Goal: Task Accomplishment & Management: Complete application form

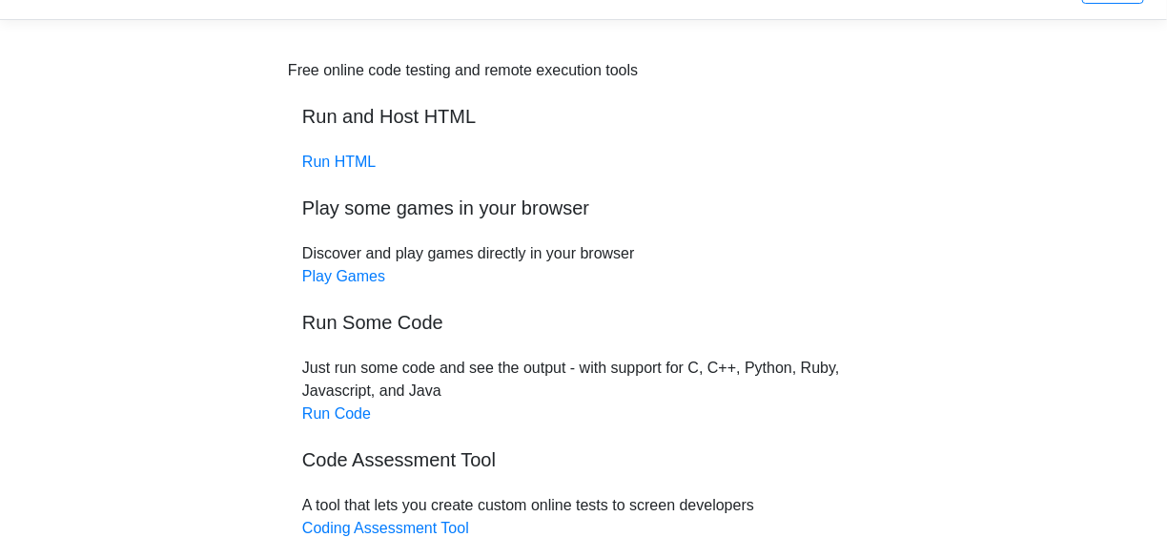
scroll to position [56, 0]
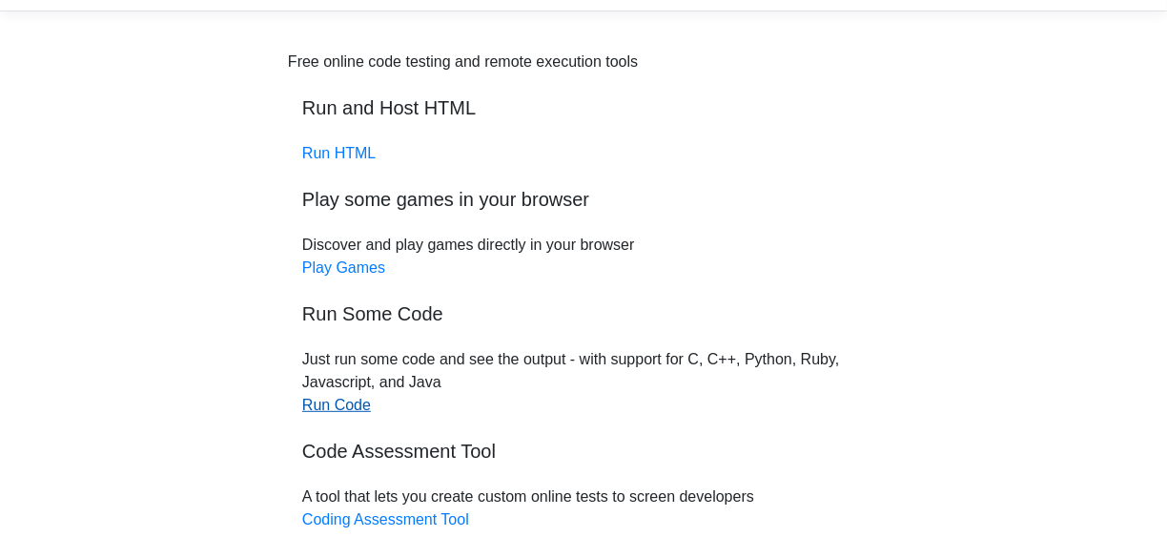
click at [325, 406] on link "Run Code" at bounding box center [336, 405] width 69 height 16
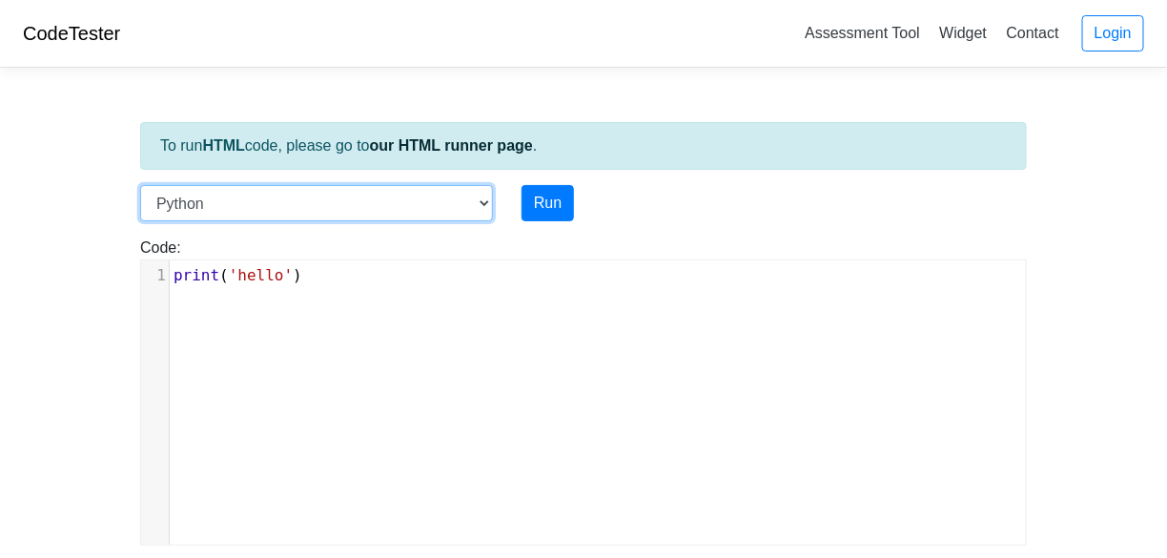
click at [484, 200] on select "C C++ Go Java Javascript Python Ruby" at bounding box center [316, 203] width 353 height 36
select select "c"
click at [140, 185] on select "C C++ Go Java Javascript Python Ruby" at bounding box center [316, 203] width 353 height 36
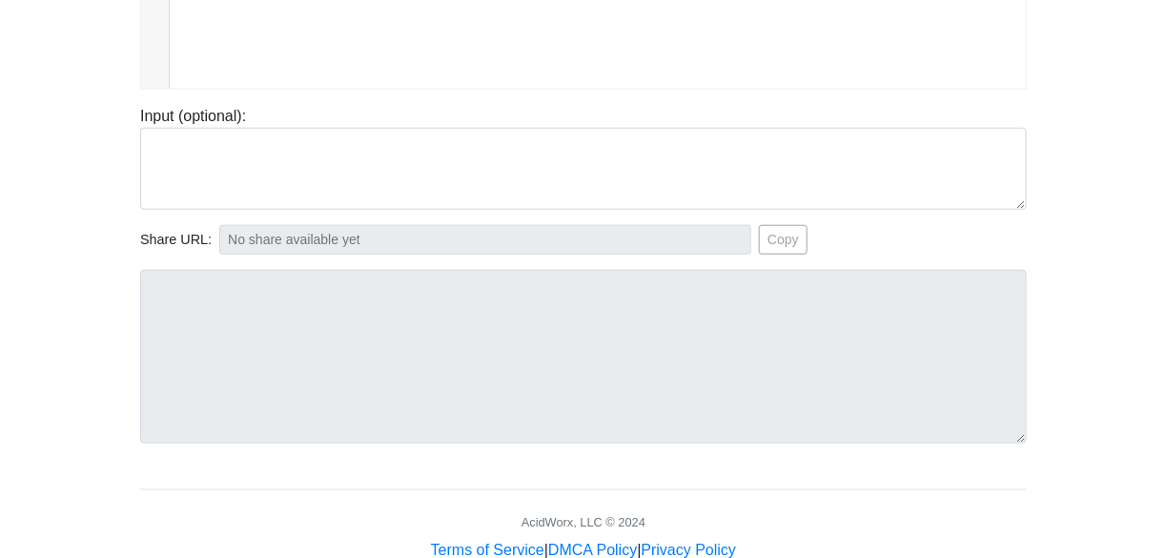
scroll to position [500, 0]
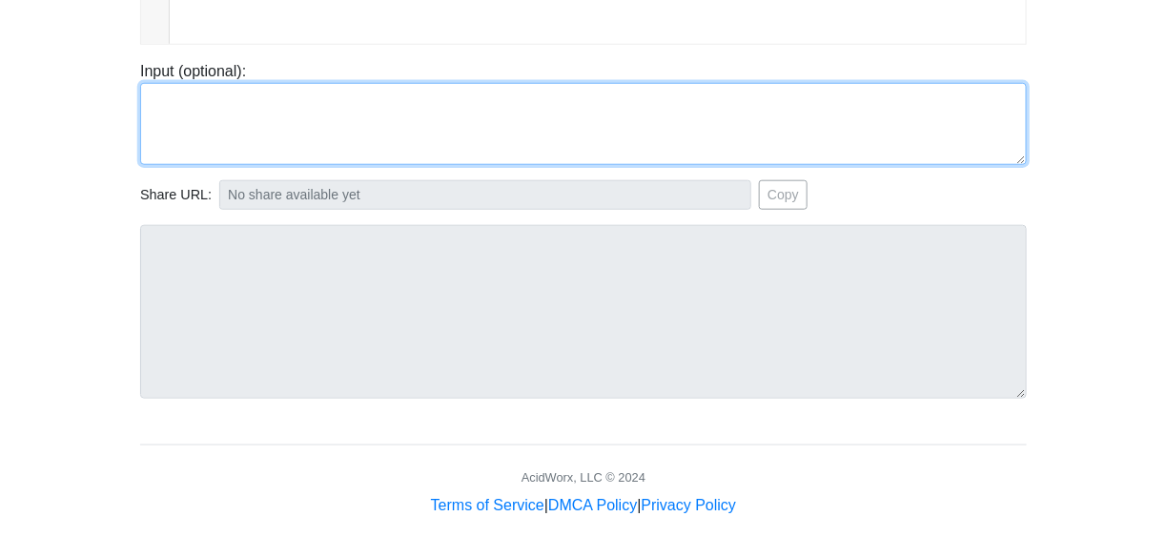
click at [192, 105] on textarea at bounding box center [583, 124] width 886 height 82
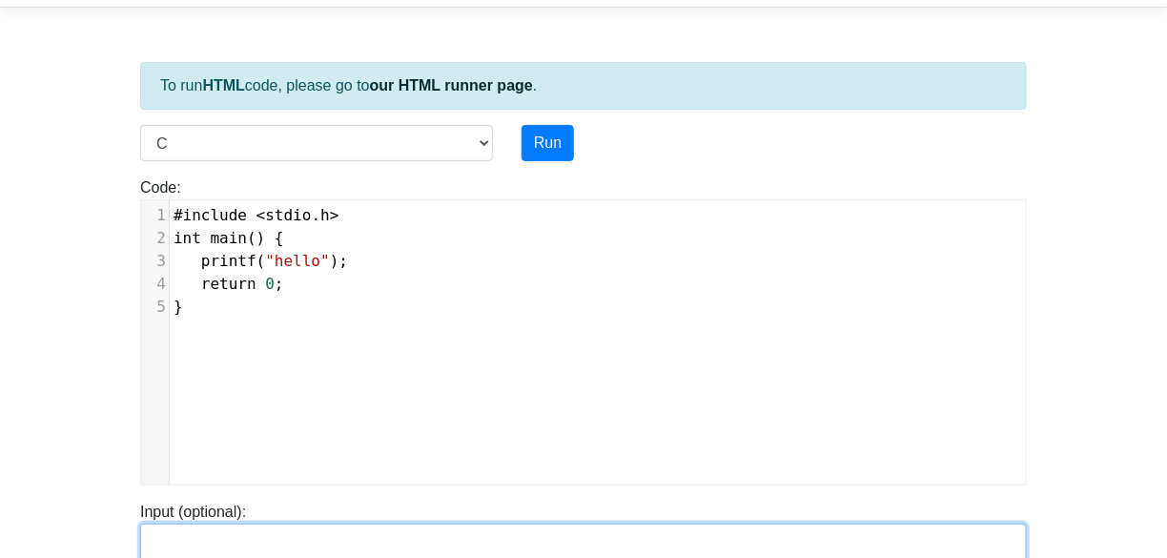
scroll to position [44, 0]
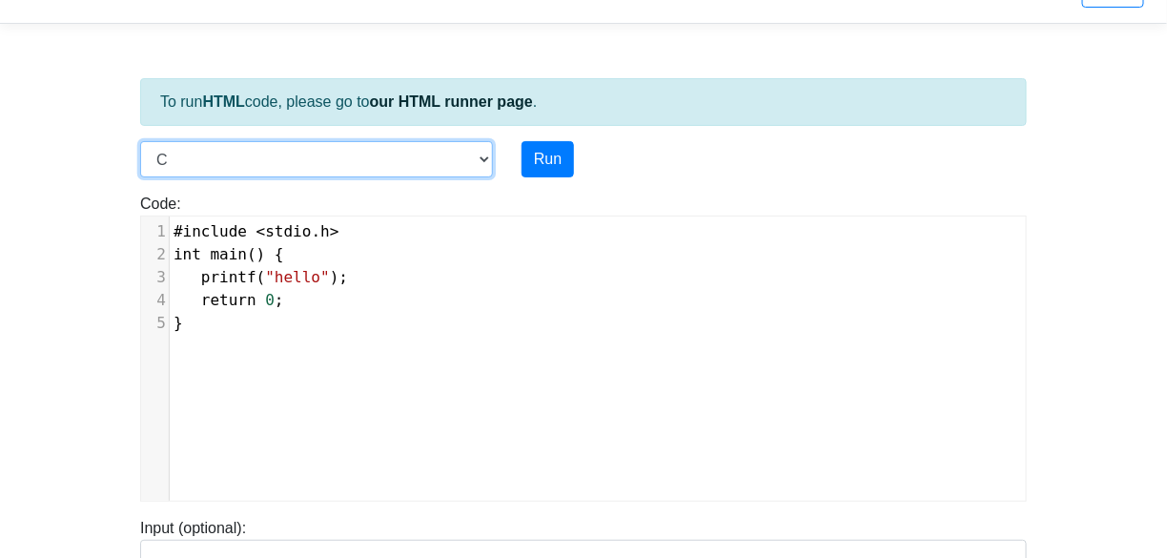
click at [485, 156] on select "C C++ Go Java Javascript Python Ruby" at bounding box center [316, 159] width 353 height 36
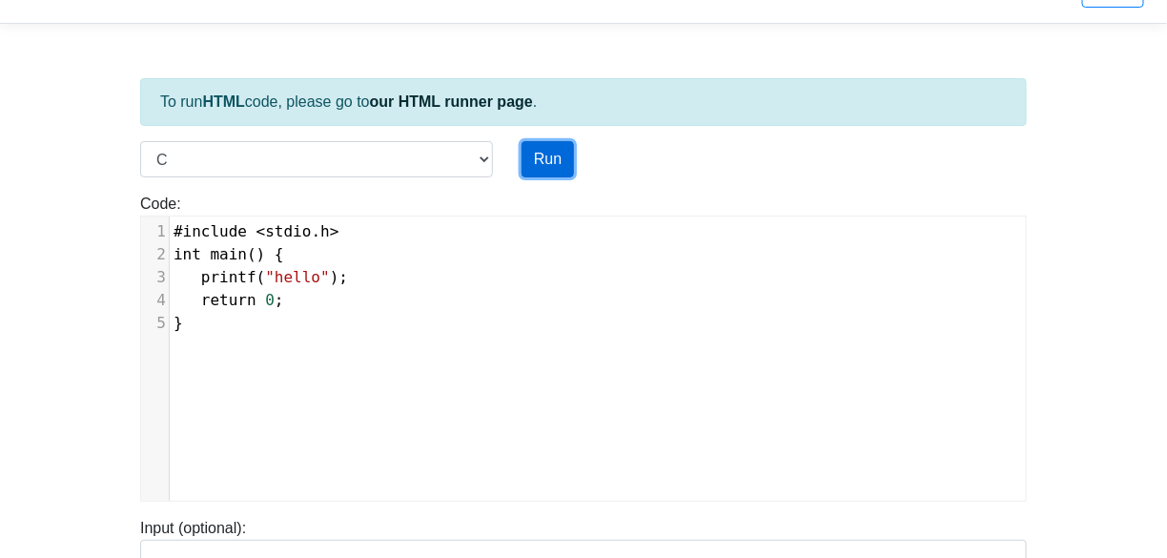
click at [542, 160] on button "Run" at bounding box center [547, 159] width 52 height 36
type input "https://codetester.io/runner?s=5OznpM9Ql4"
type textarea "Stdout: hello"
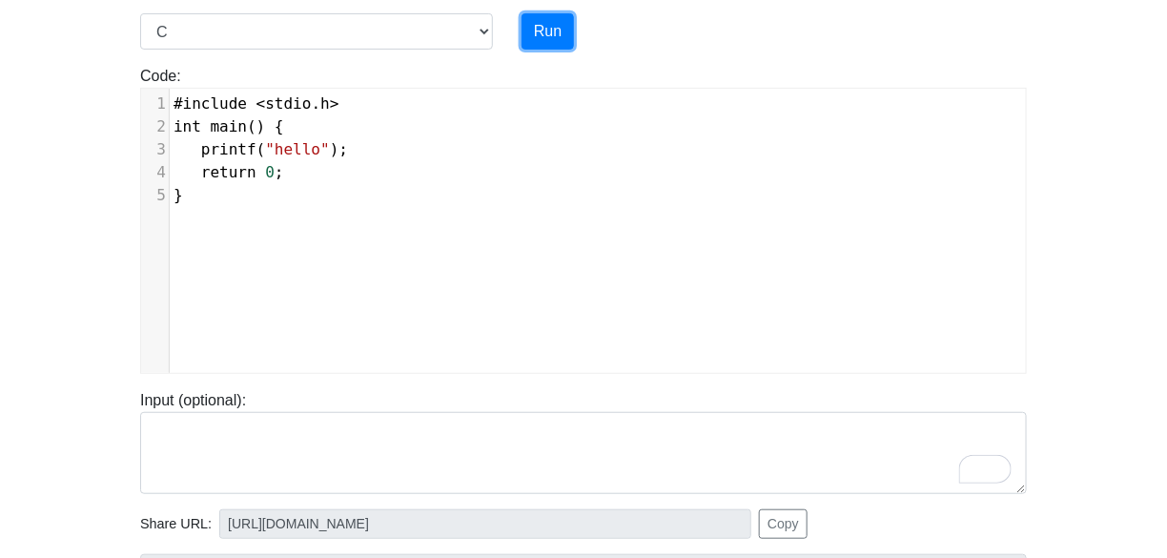
scroll to position [105, 0]
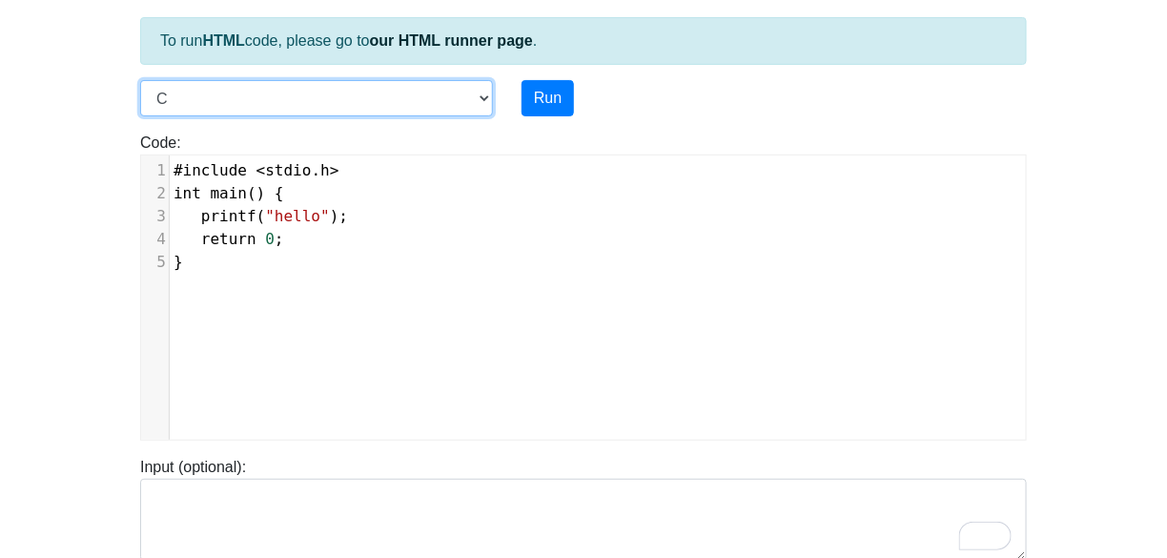
click at [185, 85] on select "C C++ Go Java Javascript Python Ruby" at bounding box center [316, 98] width 353 height 36
click at [176, 94] on select "C C++ Go Java Javascript Python Ruby" at bounding box center [316, 98] width 353 height 36
click at [140, 80] on select "C C++ Go Java Javascript Python Ruby" at bounding box center [316, 98] width 353 height 36
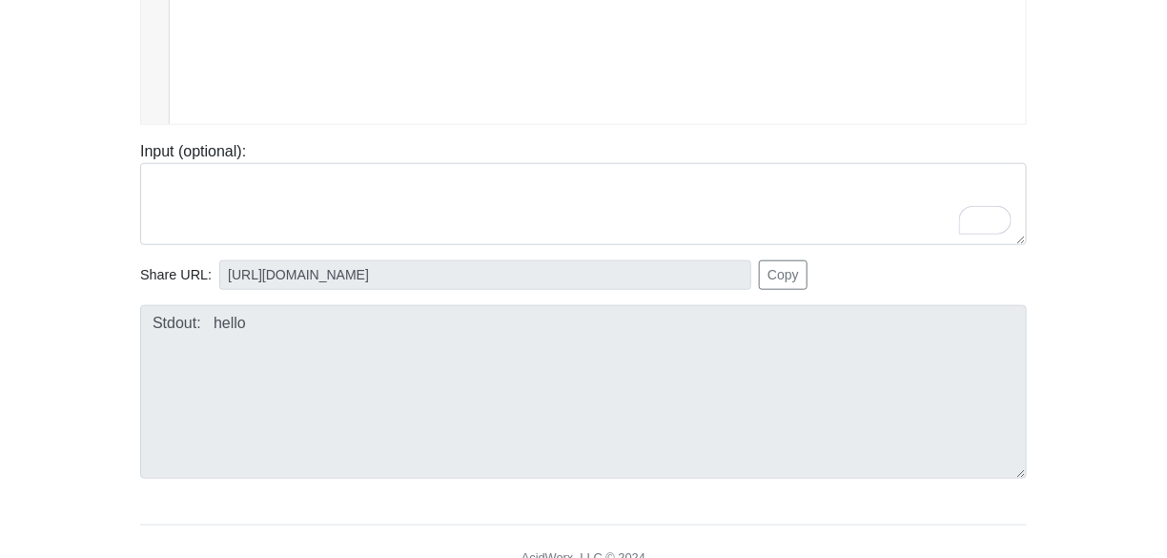
scroll to position [432, 0]
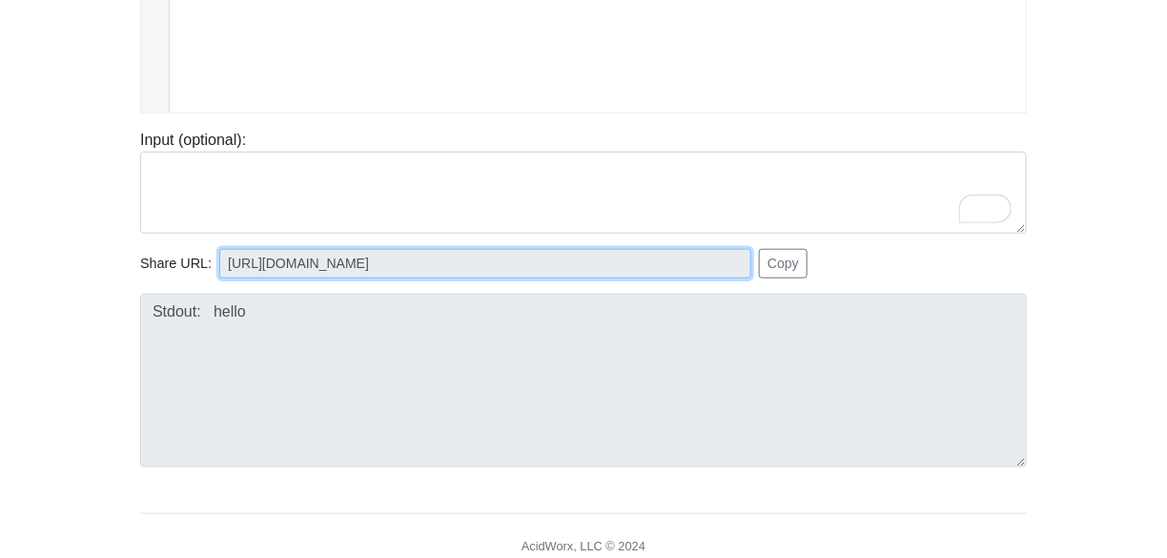
click at [550, 266] on input "https://codetester.io/runner?s=5OznpM9Ql4" at bounding box center [485, 264] width 532 height 30
click at [506, 260] on input "https://codetester.io/runner?s=5OznpM9Ql4" at bounding box center [485, 264] width 532 height 30
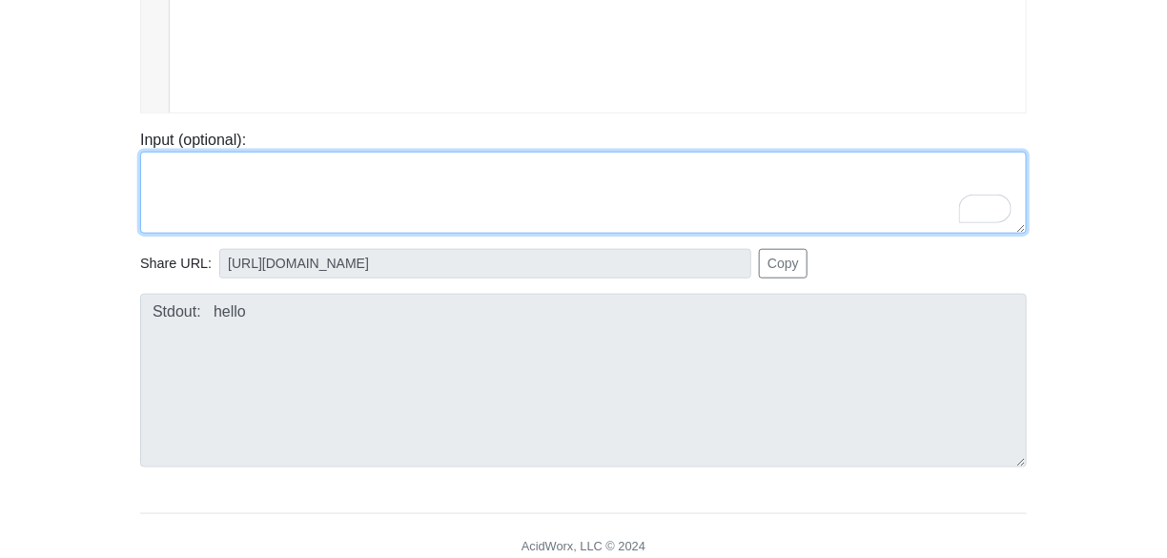
click at [193, 160] on textarea "To enrich screen reader interactions, please activate Accessibility in Grammarl…" at bounding box center [583, 193] width 886 height 82
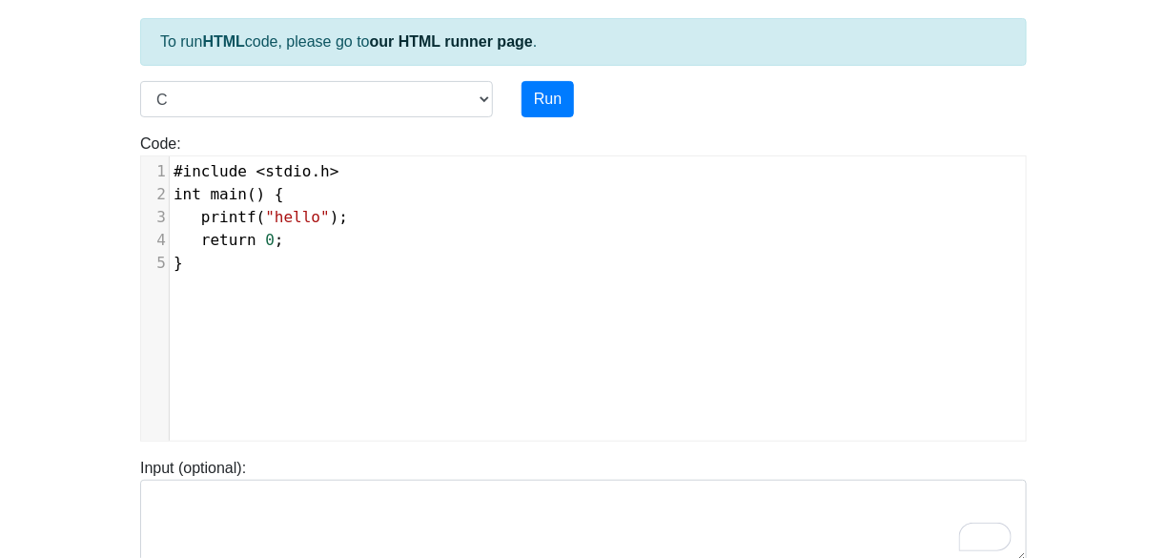
scroll to position [8, 0]
click at [187, 277] on div "xxxxxxxxxx 1 #include < stdio . h > 2 int main () { 3 printf ( "hello" ); 4 ret…" at bounding box center [597, 312] width 913 height 313
click at [527, 160] on pre "#include < stdio . h >" at bounding box center [605, 171] width 870 height 23
click at [240, 132] on div "Code: #include <stdio.h> int main() { printf("hello"); return 0; } xxxxxxxxxx 1…" at bounding box center [583, 286] width 915 height 309
click at [223, 100] on select "C C++ Go Java Javascript Python Ruby" at bounding box center [316, 99] width 353 height 36
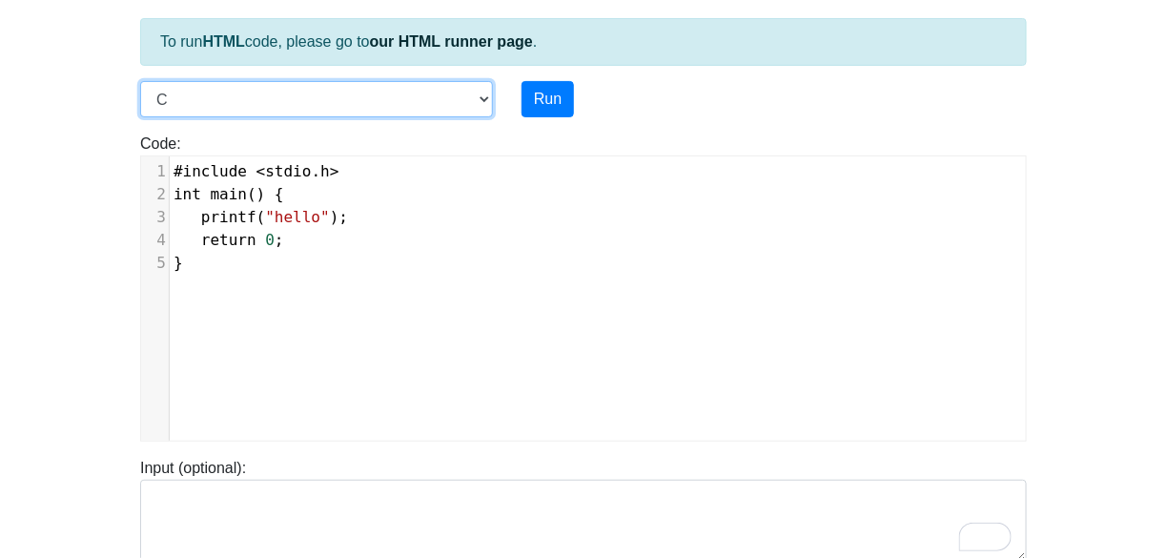
click at [223, 100] on select "C C++ Go Java Javascript Python Ruby" at bounding box center [316, 99] width 353 height 36
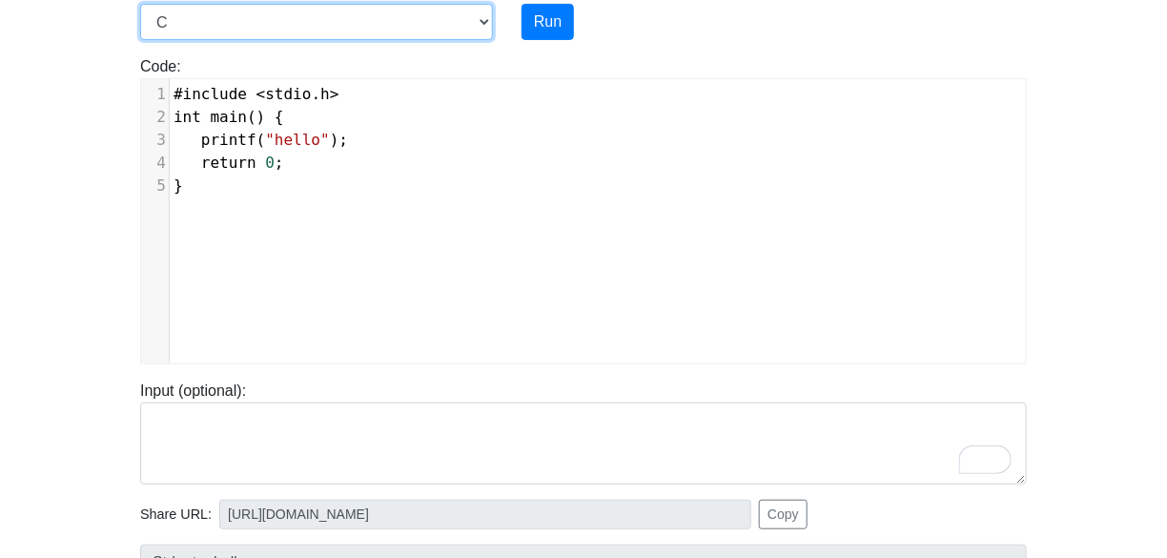
scroll to position [312, 0]
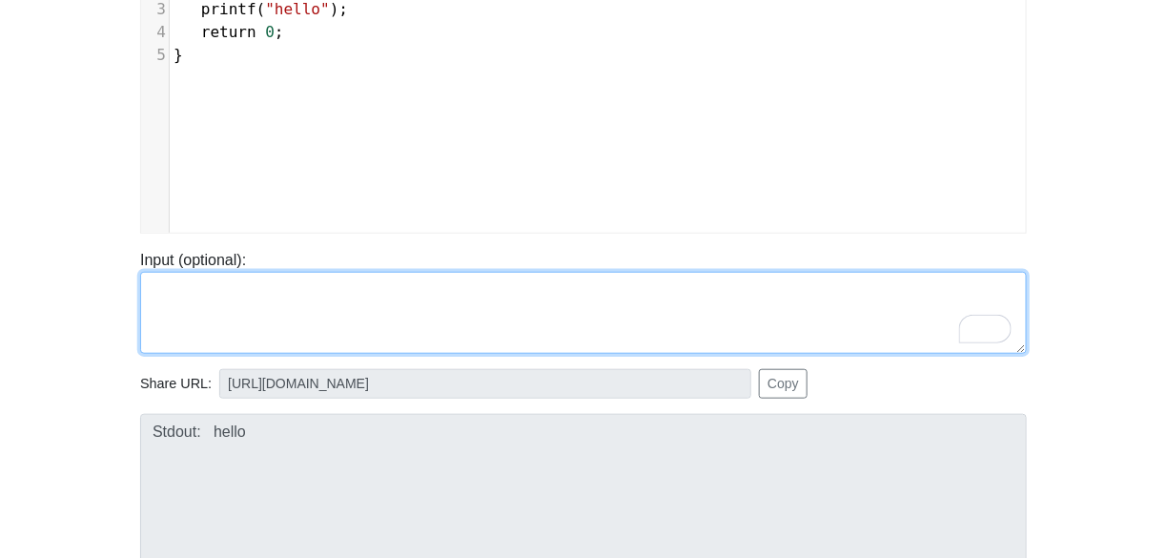
click at [180, 305] on textarea "To enrich screen reader interactions, please activate Accessibility in Grammarl…" at bounding box center [583, 313] width 886 height 82
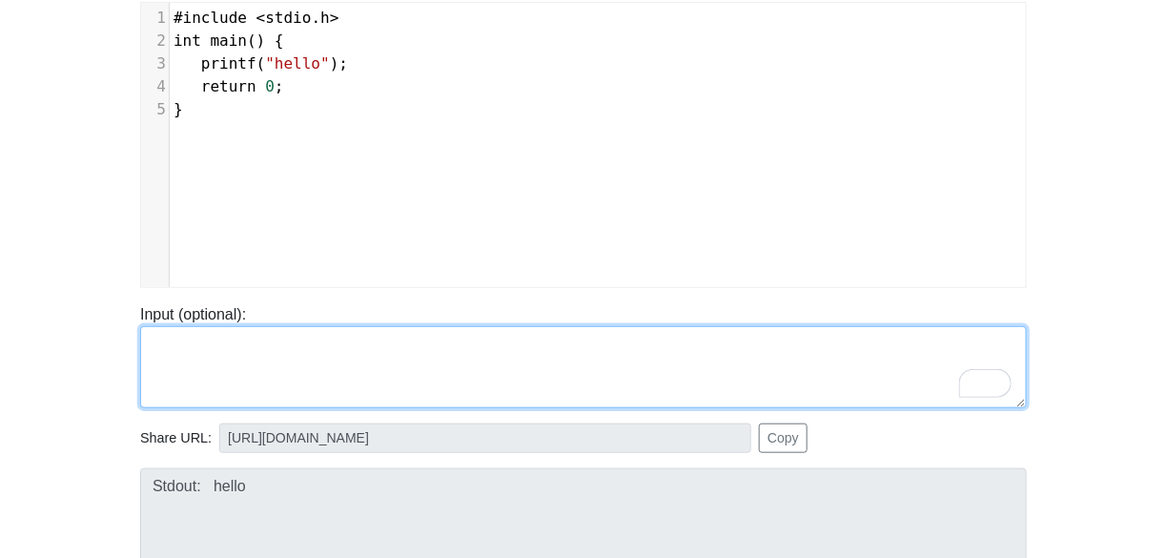
scroll to position [258, 0]
paste textarea "Hello, and welcome to the generative AI"
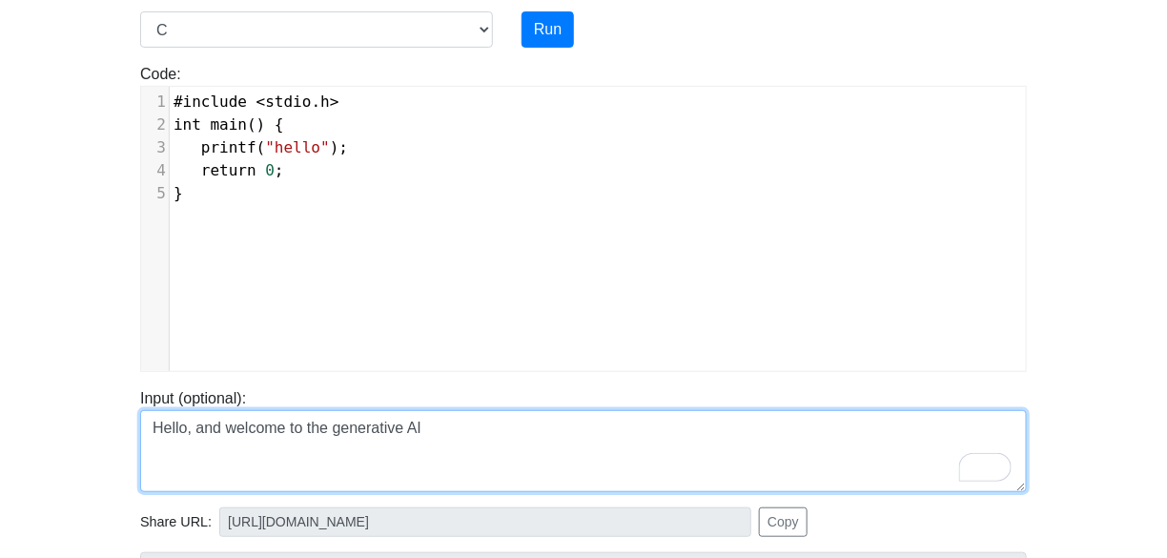
scroll to position [169, 0]
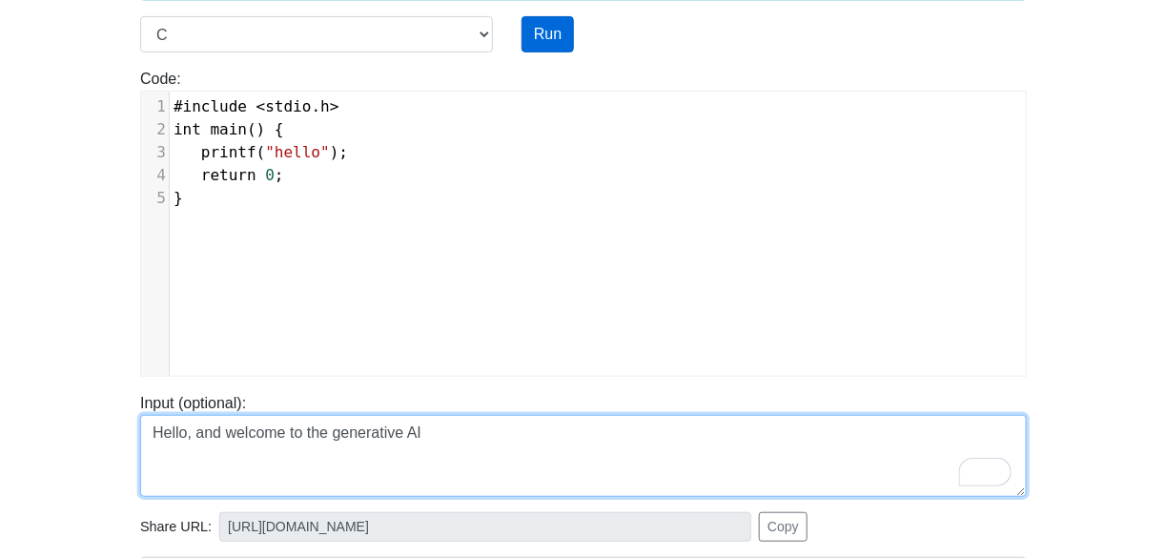
type textarea "Hello, and welcome to the generative AI"
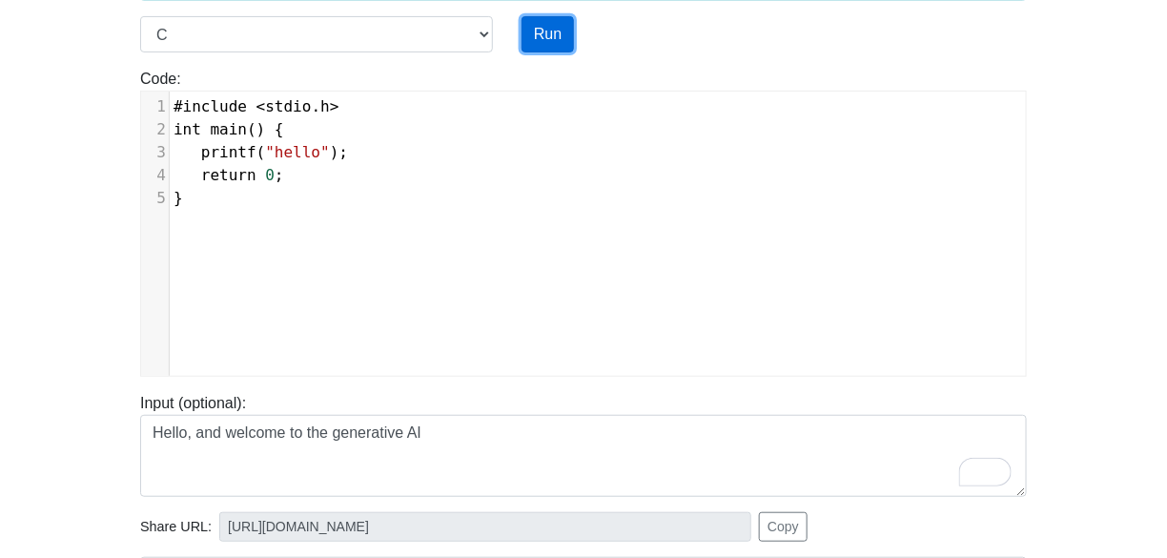
click at [554, 38] on button "Run" at bounding box center [547, 34] width 52 height 36
type input "https://codetester.io/runner?s=yGzRy9ZdXJ"
type textarea "Stdout: hello"
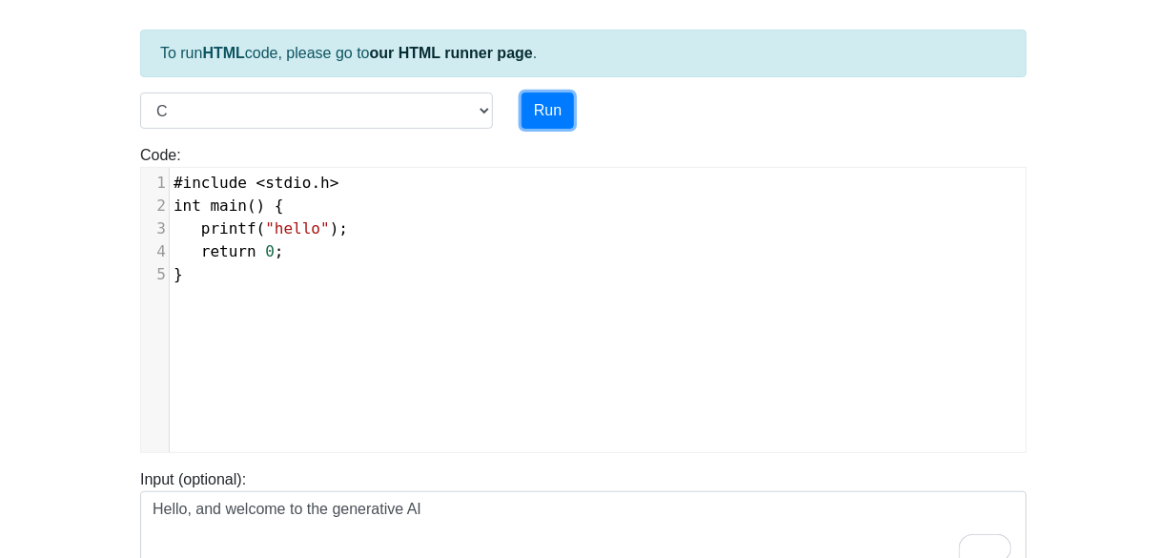
scroll to position [51, 0]
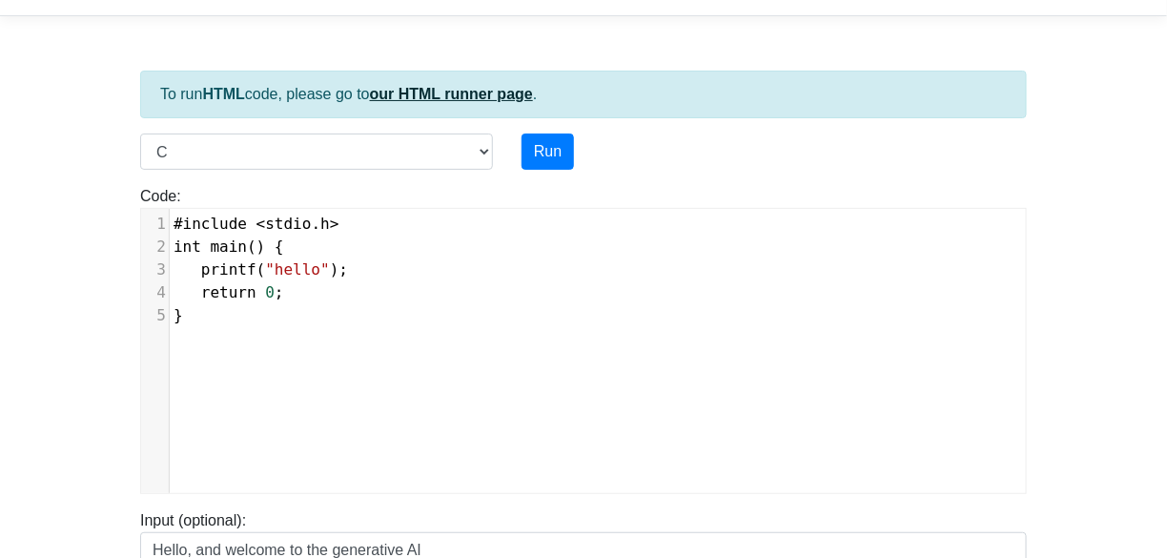
click at [425, 94] on link "our HTML runner page" at bounding box center [451, 94] width 163 height 16
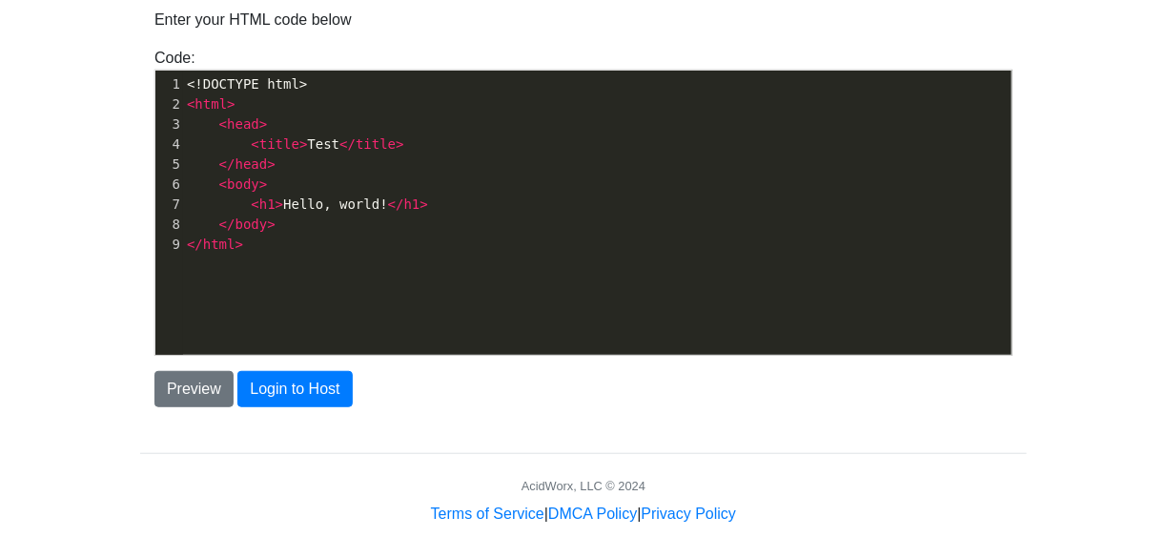
scroll to position [172, 0]
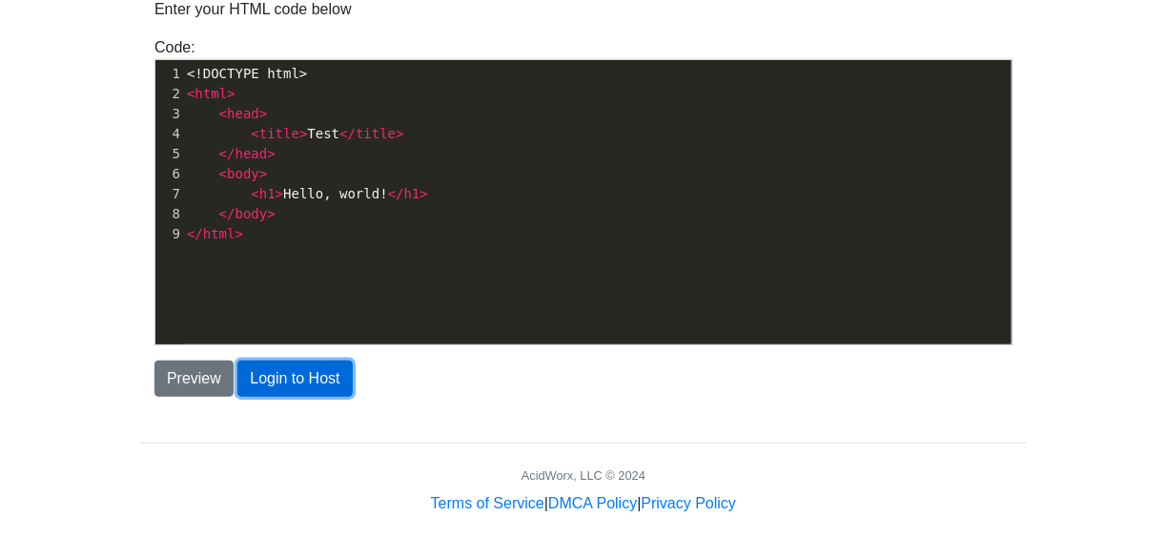
click at [279, 372] on button "Login to Host" at bounding box center [294, 378] width 114 height 36
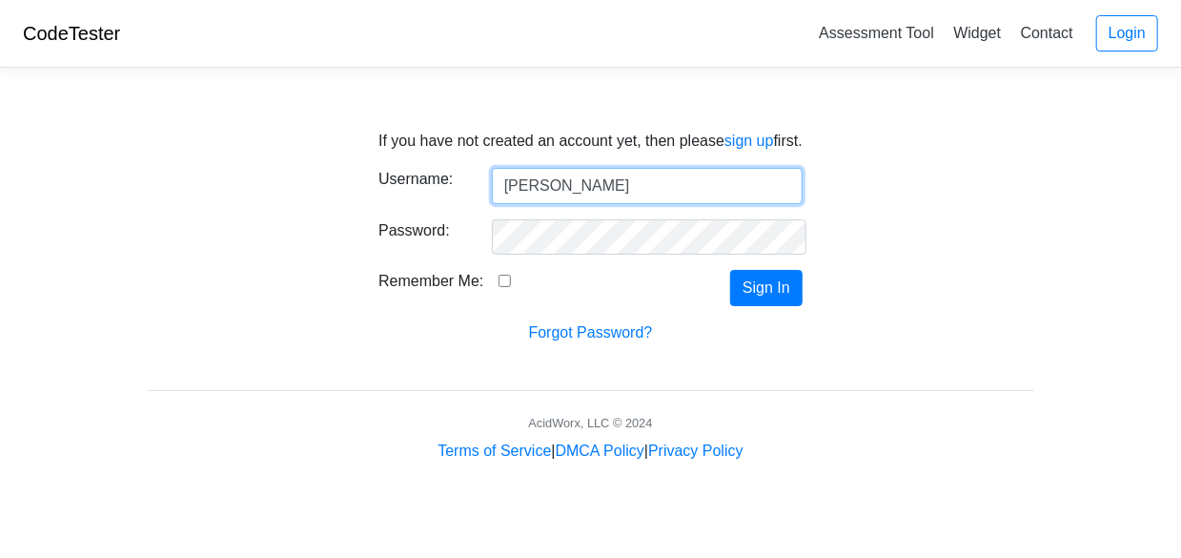
click at [623, 179] on input "[PERSON_NAME]" at bounding box center [647, 186] width 311 height 36
type input "B"
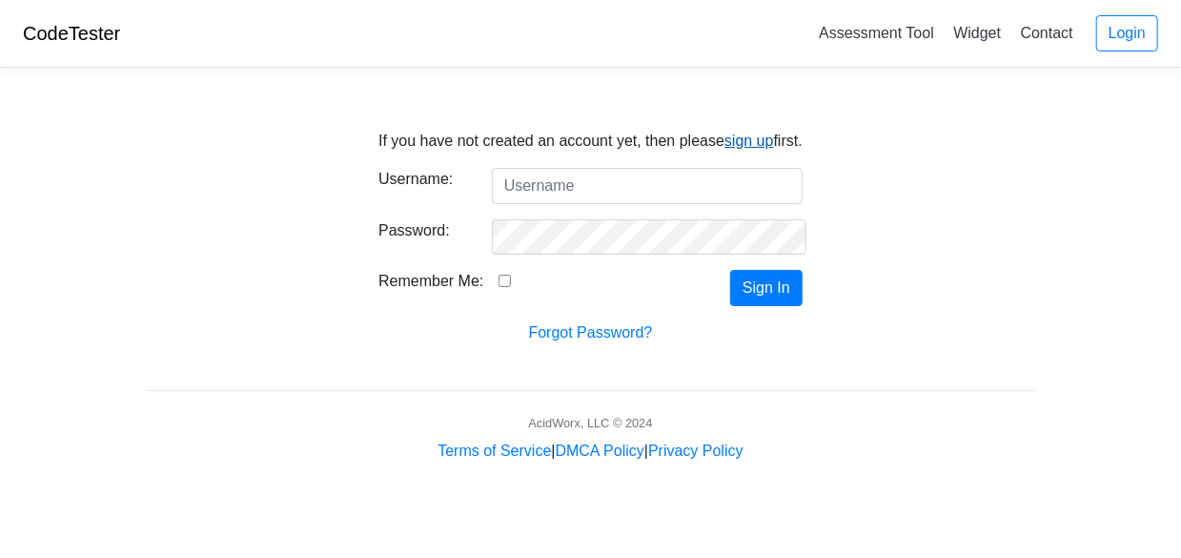
click at [755, 145] on link "sign up" at bounding box center [749, 140] width 50 height 16
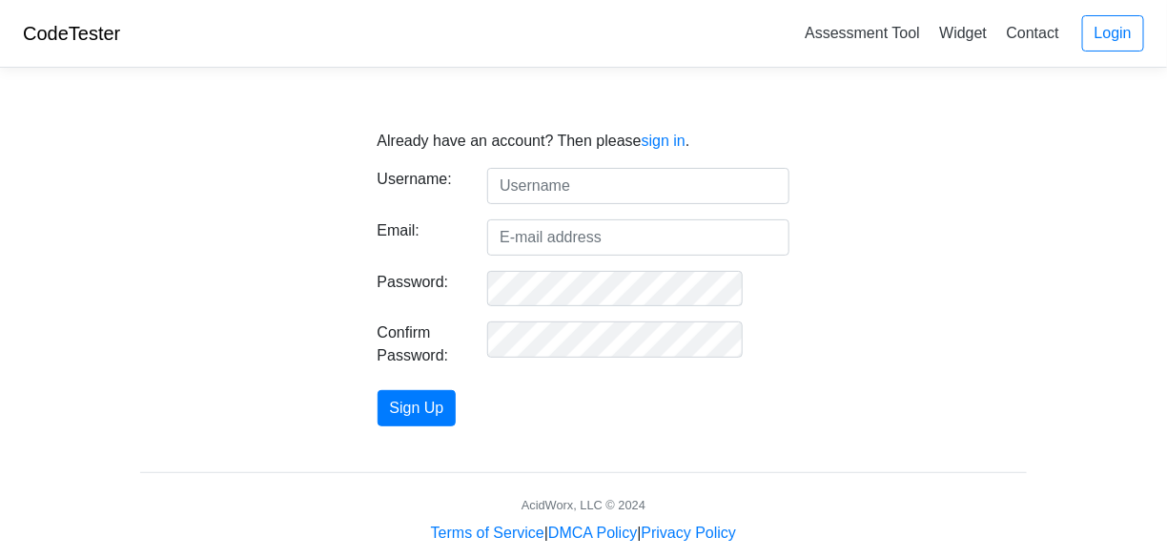
click at [534, 189] on input "text" at bounding box center [638, 186] width 302 height 36
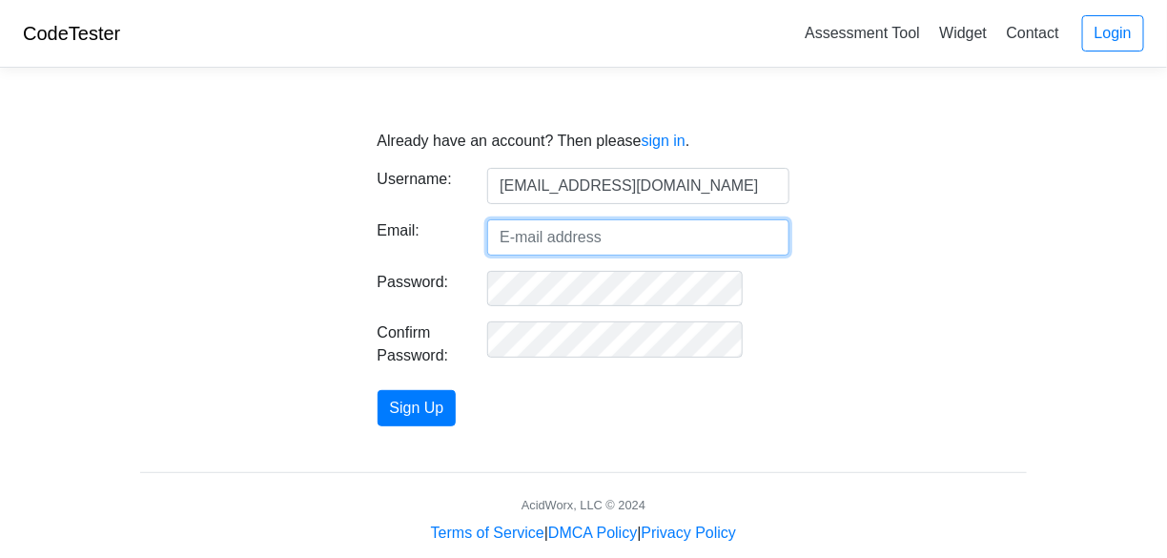
click at [530, 239] on input "Email:" at bounding box center [638, 237] width 302 height 36
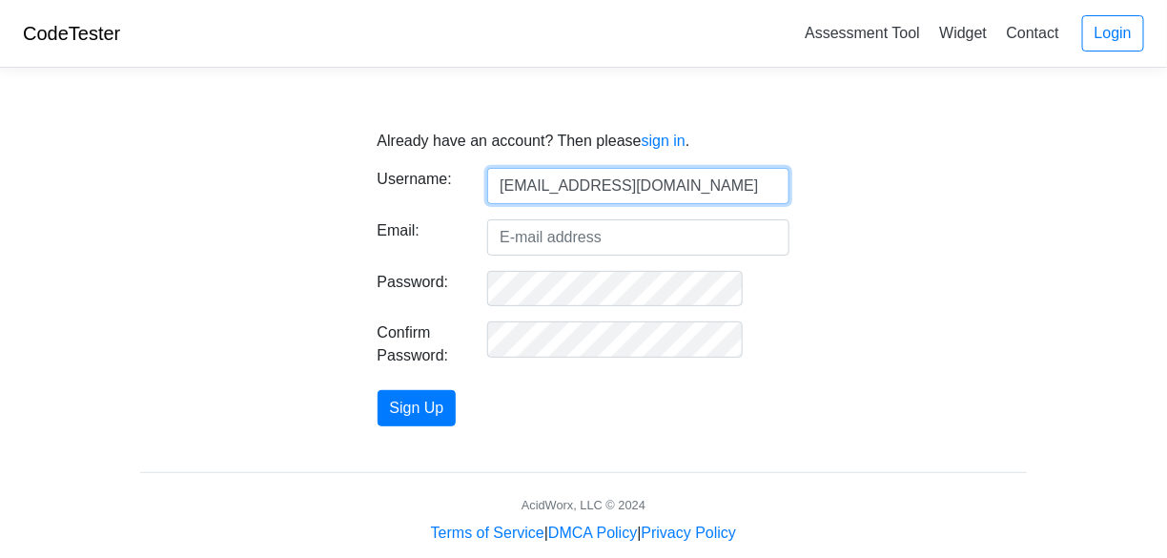
click at [673, 175] on input "bsinghshow@aol.com" at bounding box center [638, 186] width 302 height 36
type input "b"
type input "[PERSON_NAME]"
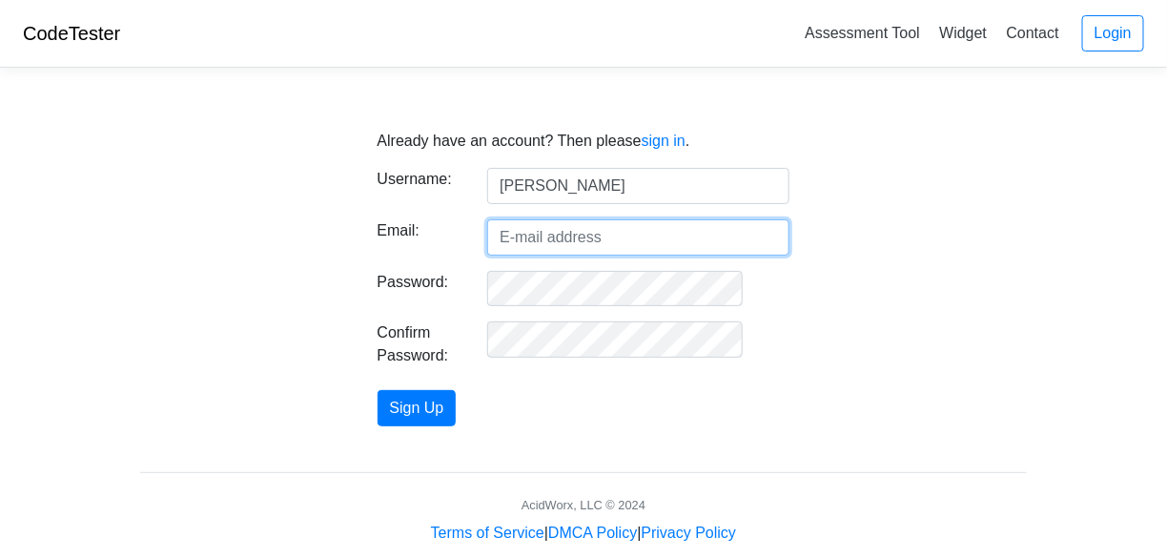
click at [543, 237] on input "Email:" at bounding box center [638, 237] width 302 height 36
type input "bsinghshow@aol.com"
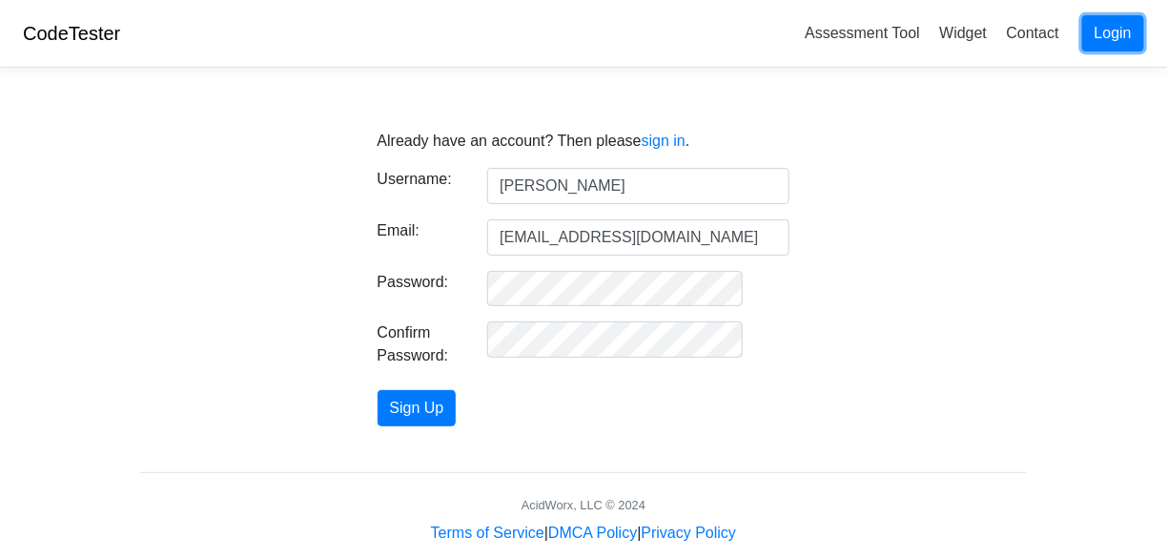
click at [1120, 38] on link "Login" at bounding box center [1113, 33] width 62 height 36
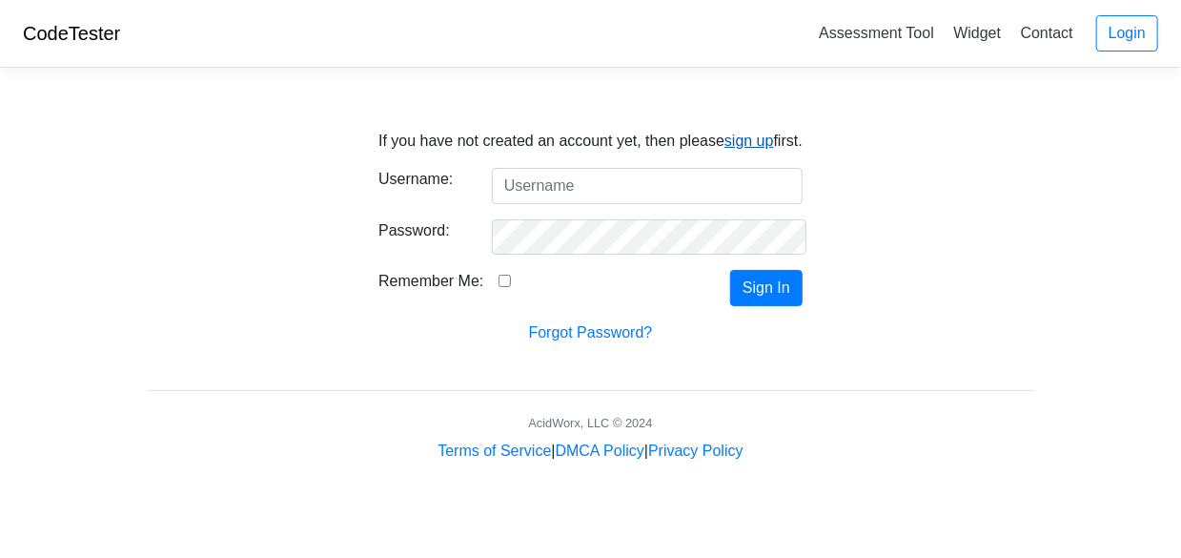
click at [740, 146] on link "sign up" at bounding box center [749, 140] width 50 height 16
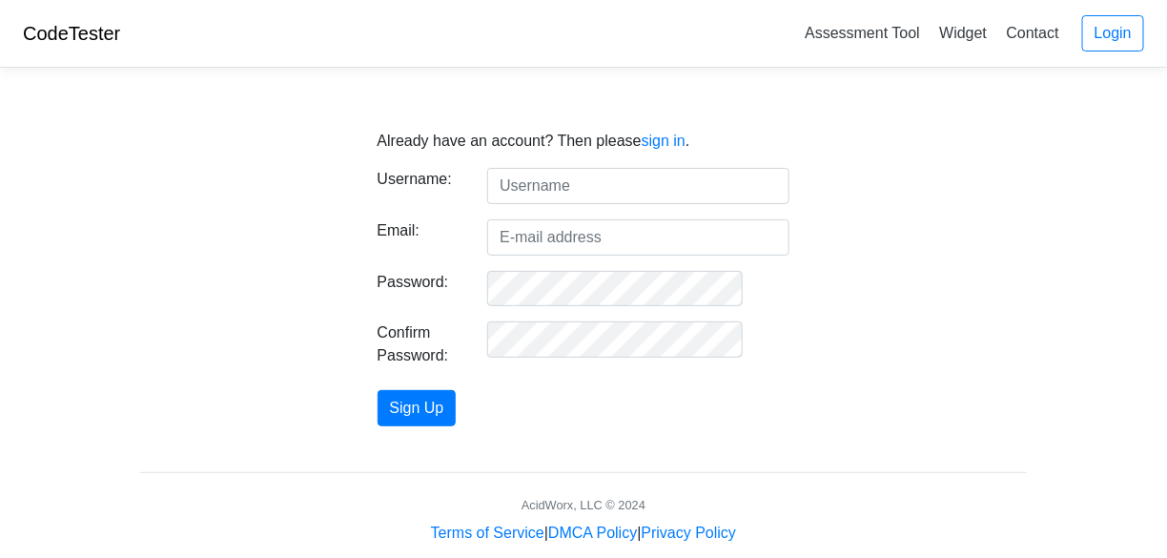
click at [575, 184] on input "text" at bounding box center [638, 186] width 302 height 36
type input "[PERSON_NAME]"
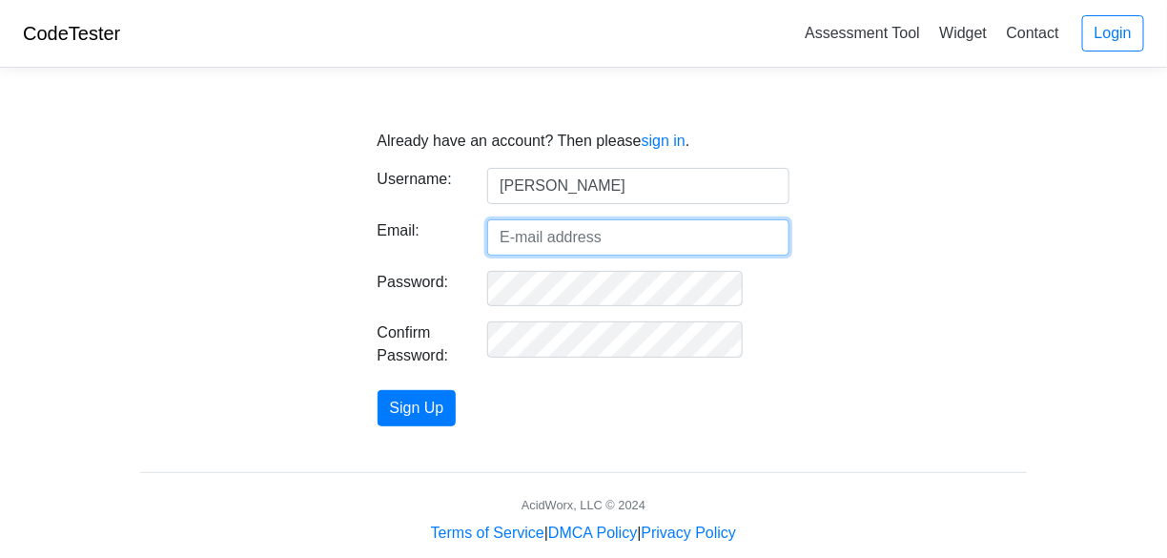
click at [543, 232] on input "Email:" at bounding box center [638, 237] width 302 height 36
type input "[EMAIL_ADDRESS][DOMAIN_NAME]"
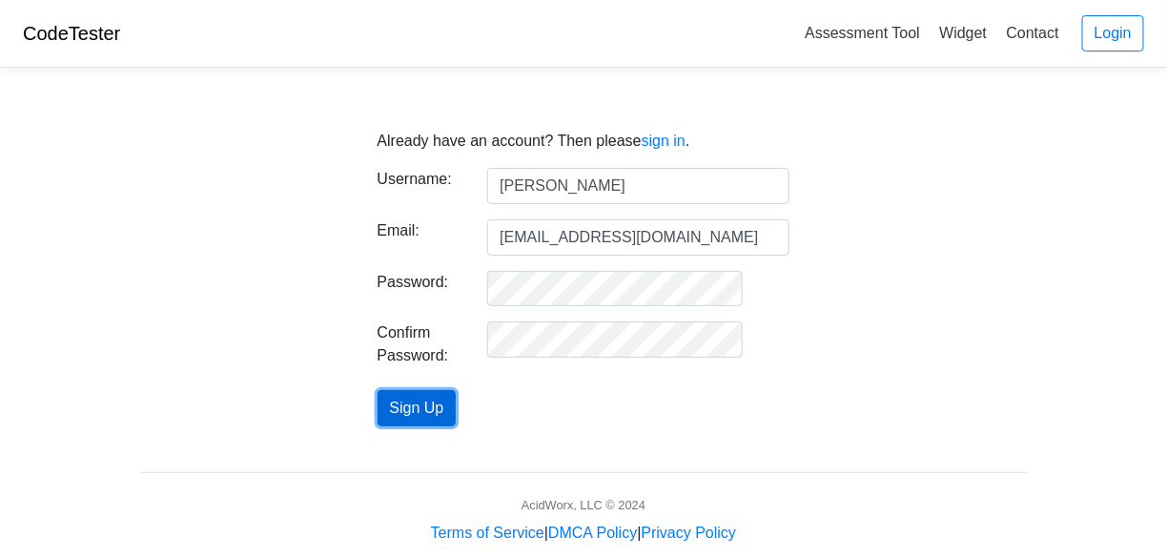
click at [441, 416] on button "Sign Up" at bounding box center [416, 408] width 79 height 36
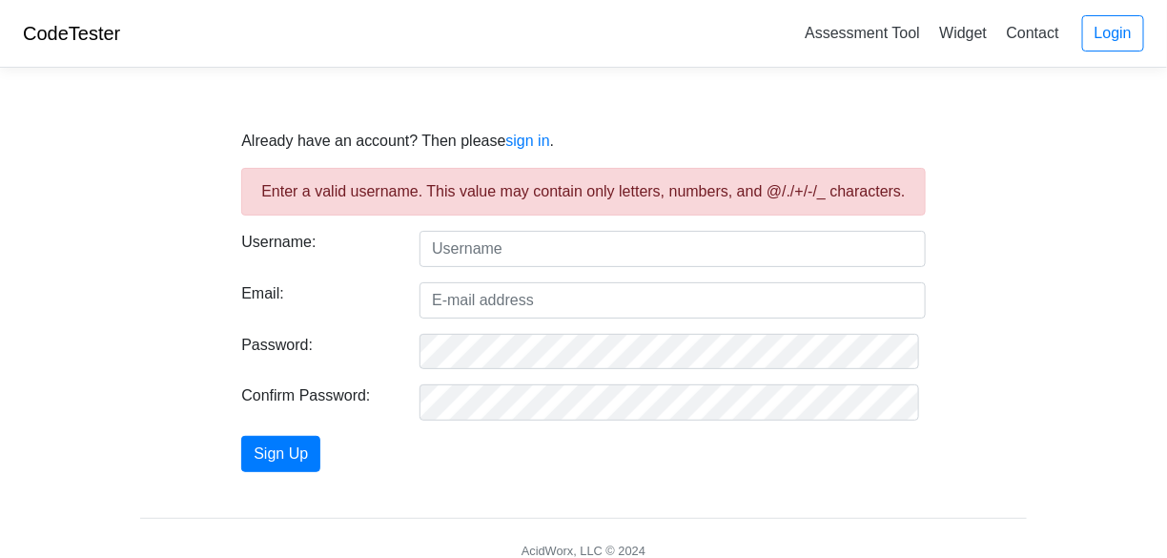
click at [445, 250] on input "text" at bounding box center [672, 249] width 506 height 36
click at [461, 248] on input "text" at bounding box center [672, 249] width 506 height 36
type input "Bhawanie Singh"
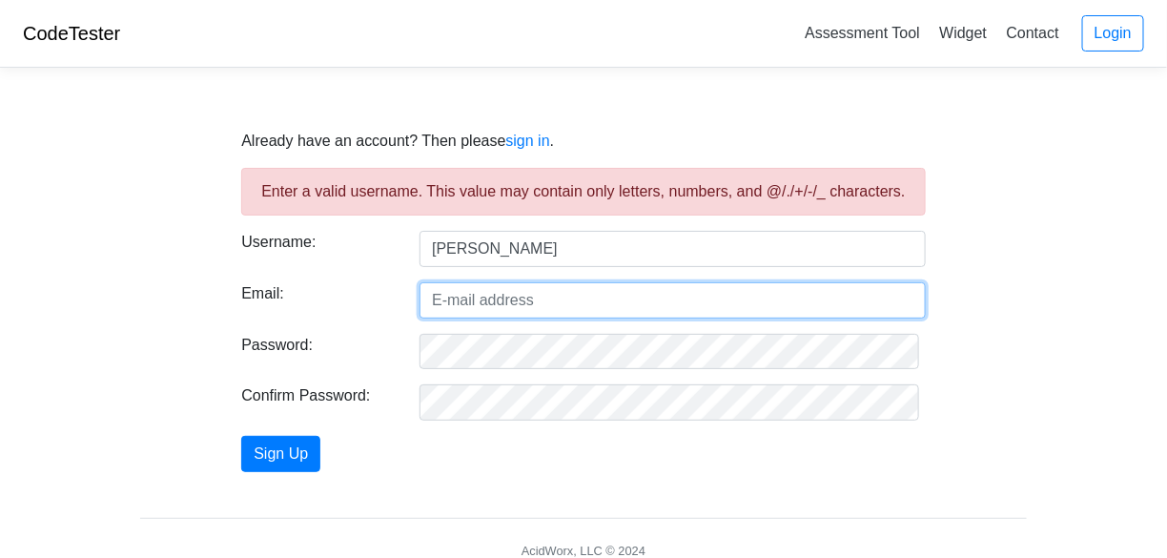
click at [447, 300] on input "Email:" at bounding box center [672, 300] width 506 height 36
type input "bsinghshow@aol.com"
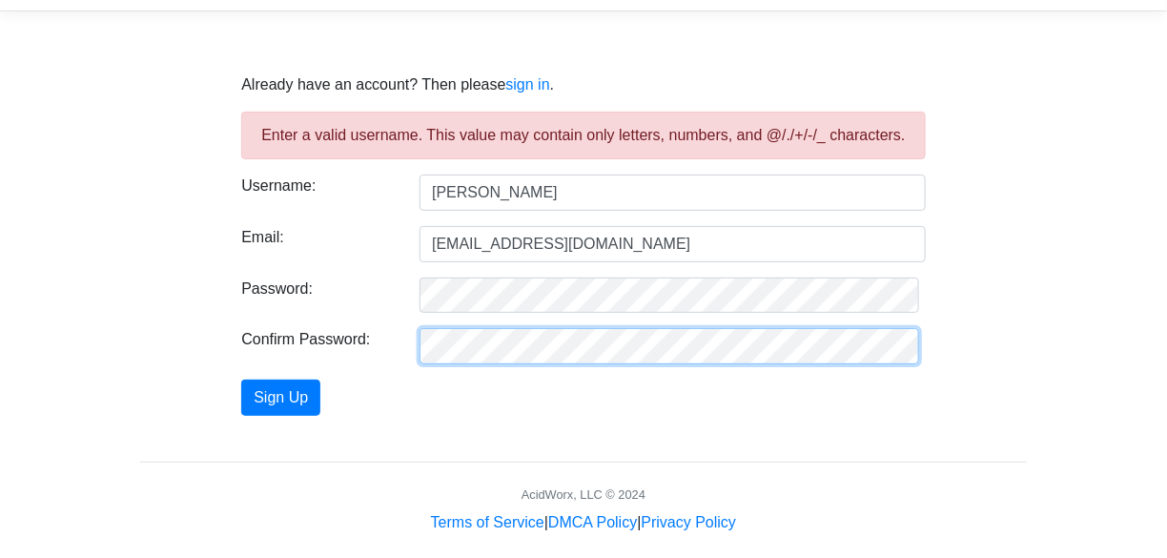
scroll to position [73, 0]
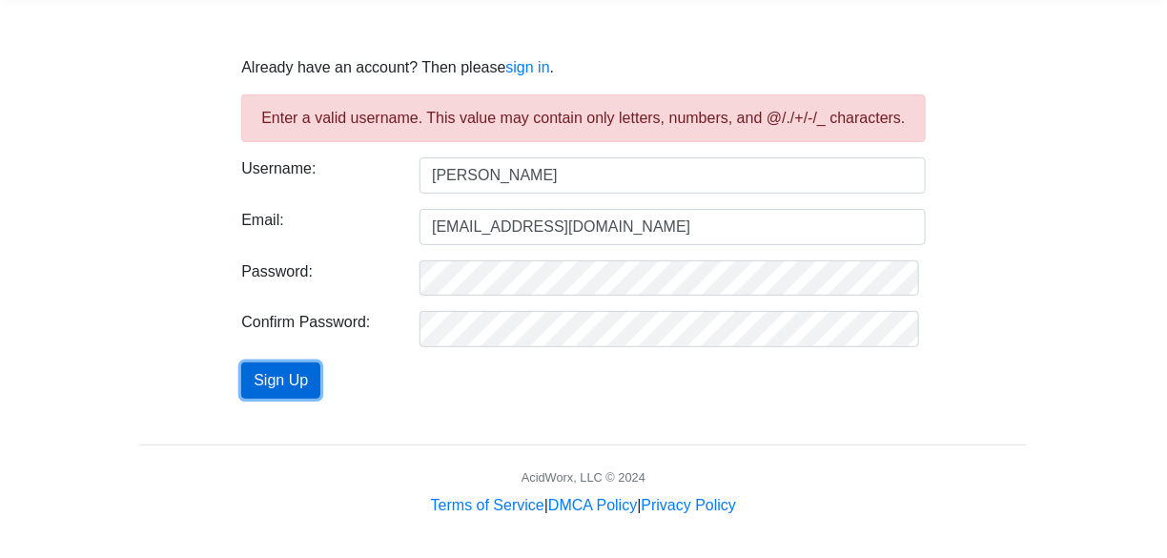
click at [259, 386] on button "Sign Up" at bounding box center [280, 380] width 79 height 36
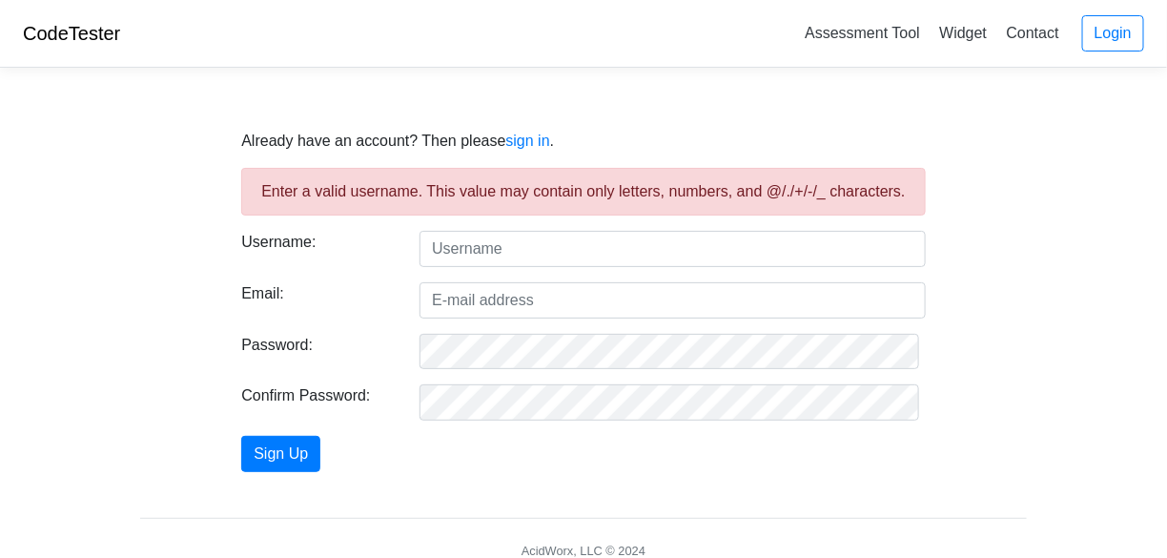
click at [471, 245] on input "text" at bounding box center [672, 249] width 506 height 36
click at [452, 245] on input "text" at bounding box center [672, 249] width 506 height 36
click at [445, 241] on input "text" at bounding box center [672, 249] width 506 height 36
click at [452, 249] on input "bsighshow" at bounding box center [672, 249] width 506 height 36
type input "bsinghshow"
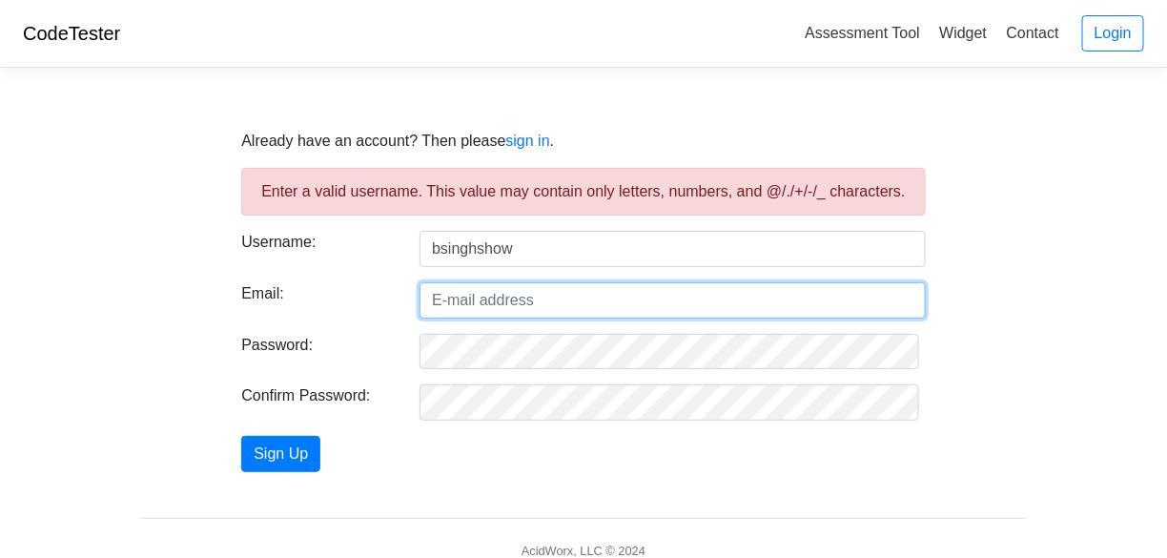
click at [503, 298] on input "Email:" at bounding box center [672, 300] width 506 height 36
type input "bsinghshow@aol.com"
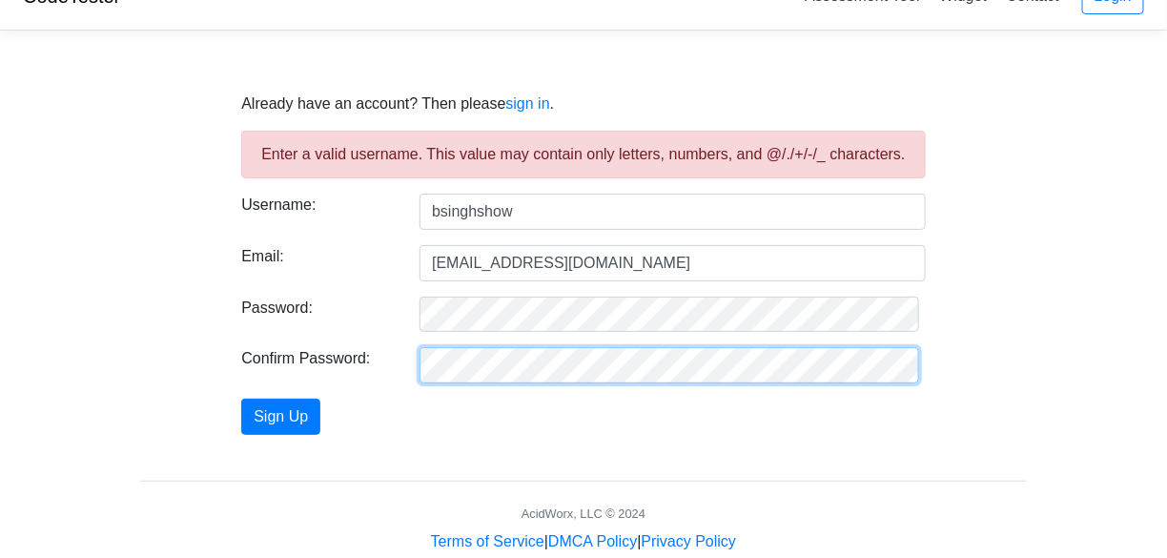
scroll to position [38, 0]
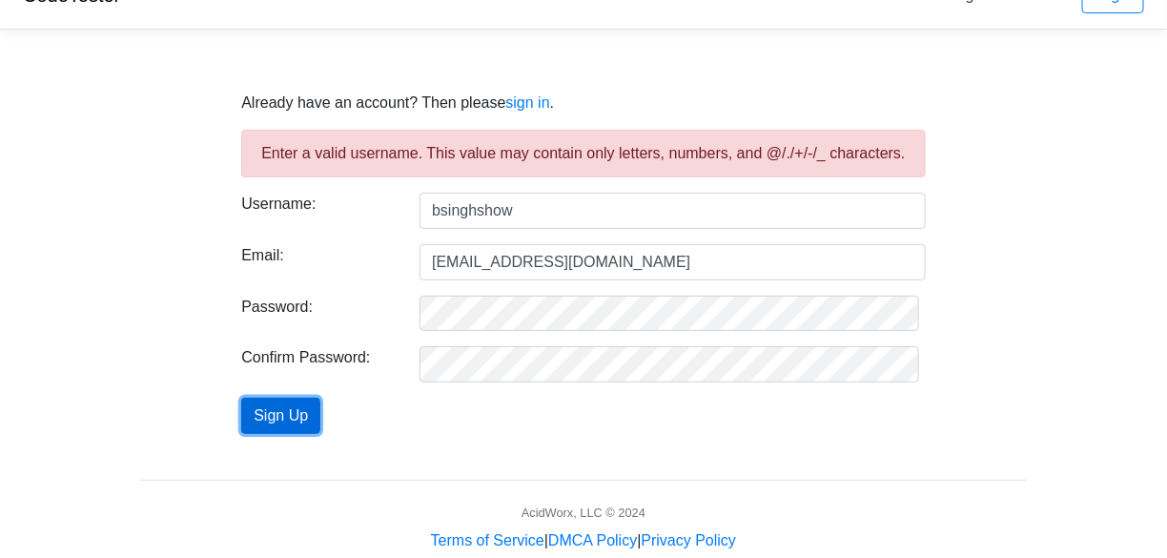
click at [283, 411] on button "Sign Up" at bounding box center [280, 415] width 79 height 36
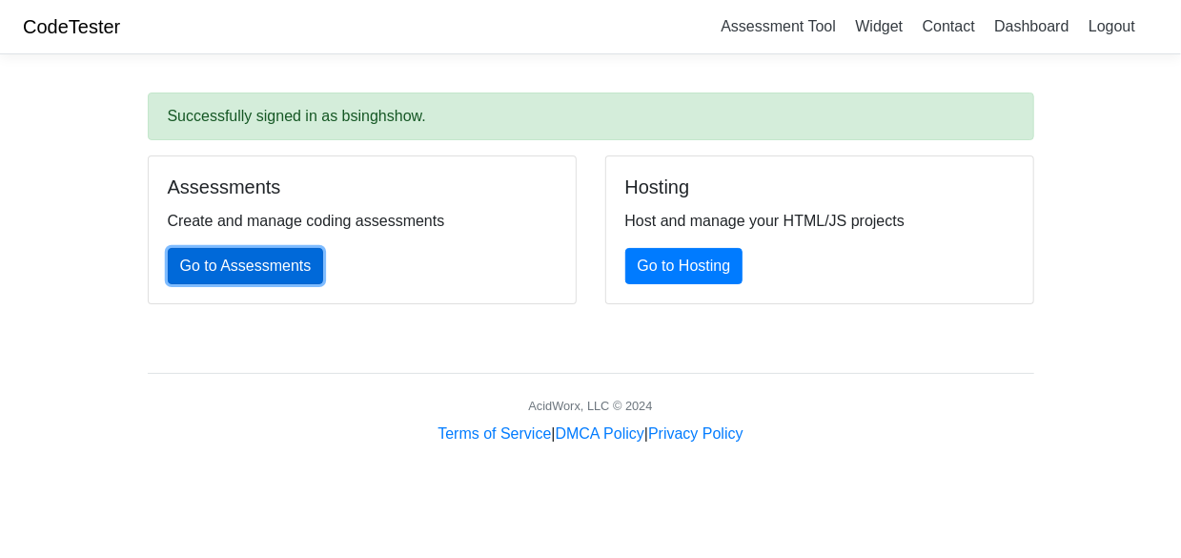
click at [265, 271] on link "Go to Assessments" at bounding box center [246, 266] width 156 height 36
